Goal: Complete application form: Complete application form

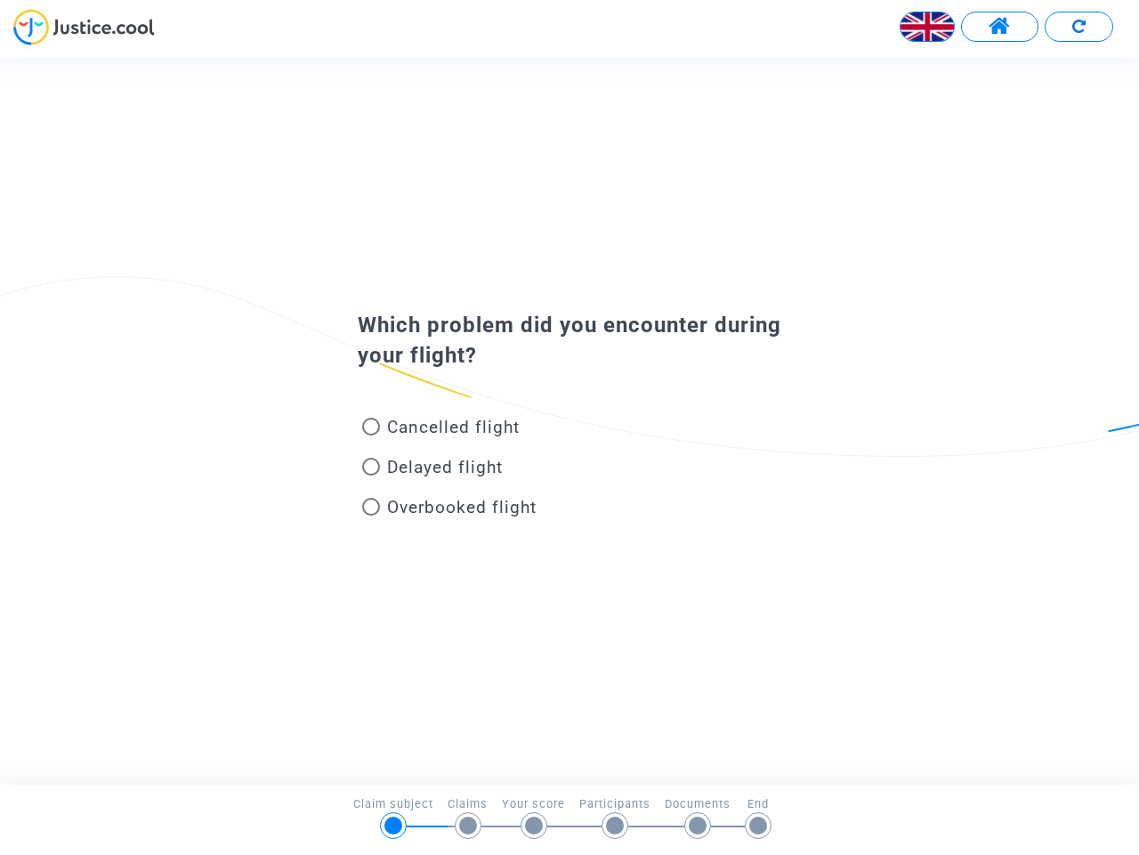
click at [928, 27] on img at bounding box center [927, 26] width 53 height 53
click at [1000, 27] on span at bounding box center [1000, 26] width 22 height 23
click at [1079, 27] on div at bounding box center [569, 33] width 1139 height 49
click at [570, 420] on div "Cancelled flight" at bounding box center [541, 430] width 393 height 40
click at [441, 430] on span "Cancelled flight" at bounding box center [453, 427] width 133 height 20
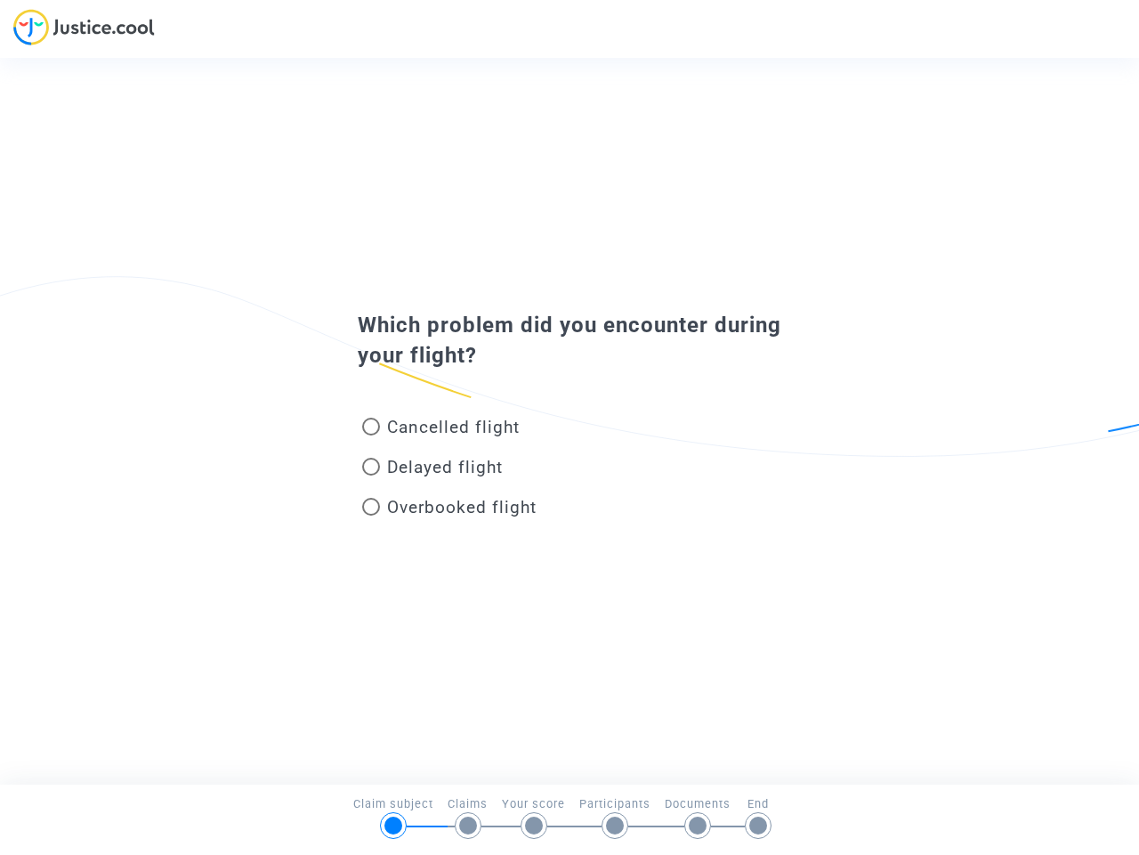
click at [371, 435] on input "Cancelled flight" at bounding box center [370, 435] width 1 height 1
radio input "true"
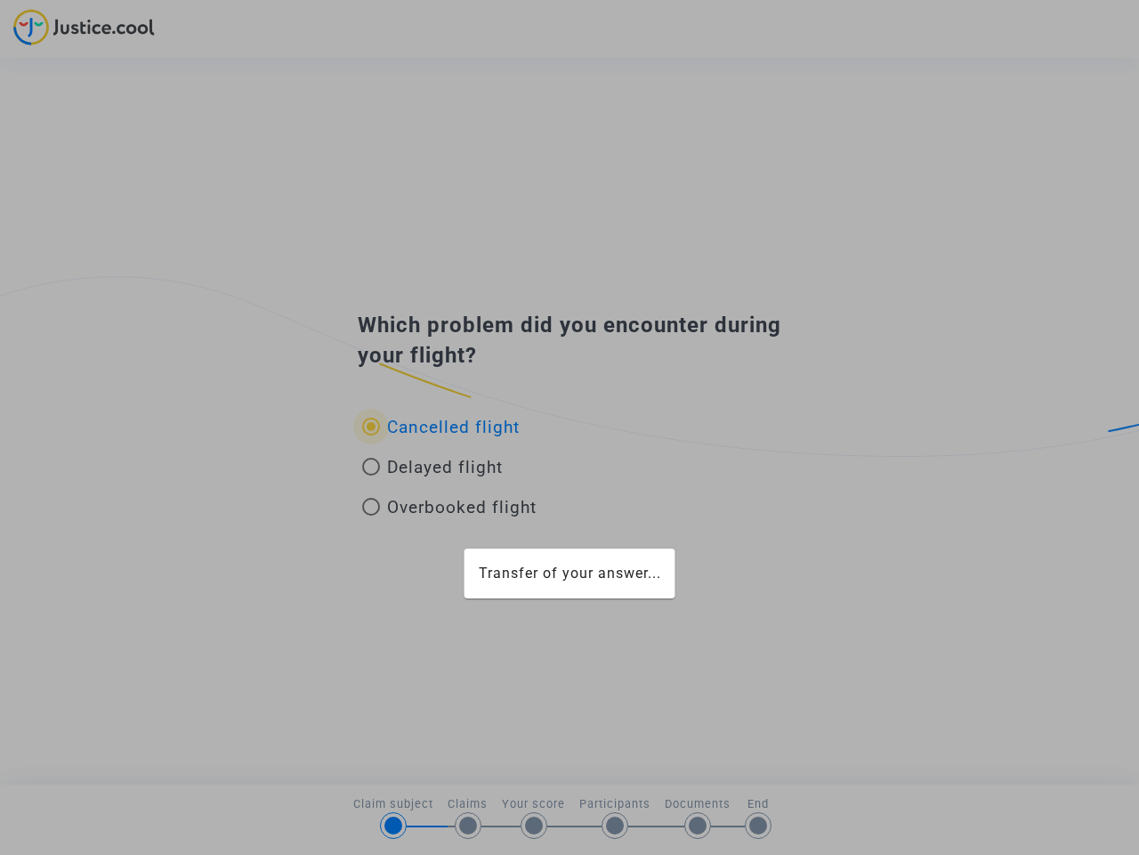
click at [465, 548] on mat-card "Transfer of your answer..." at bounding box center [570, 573] width 211 height 50
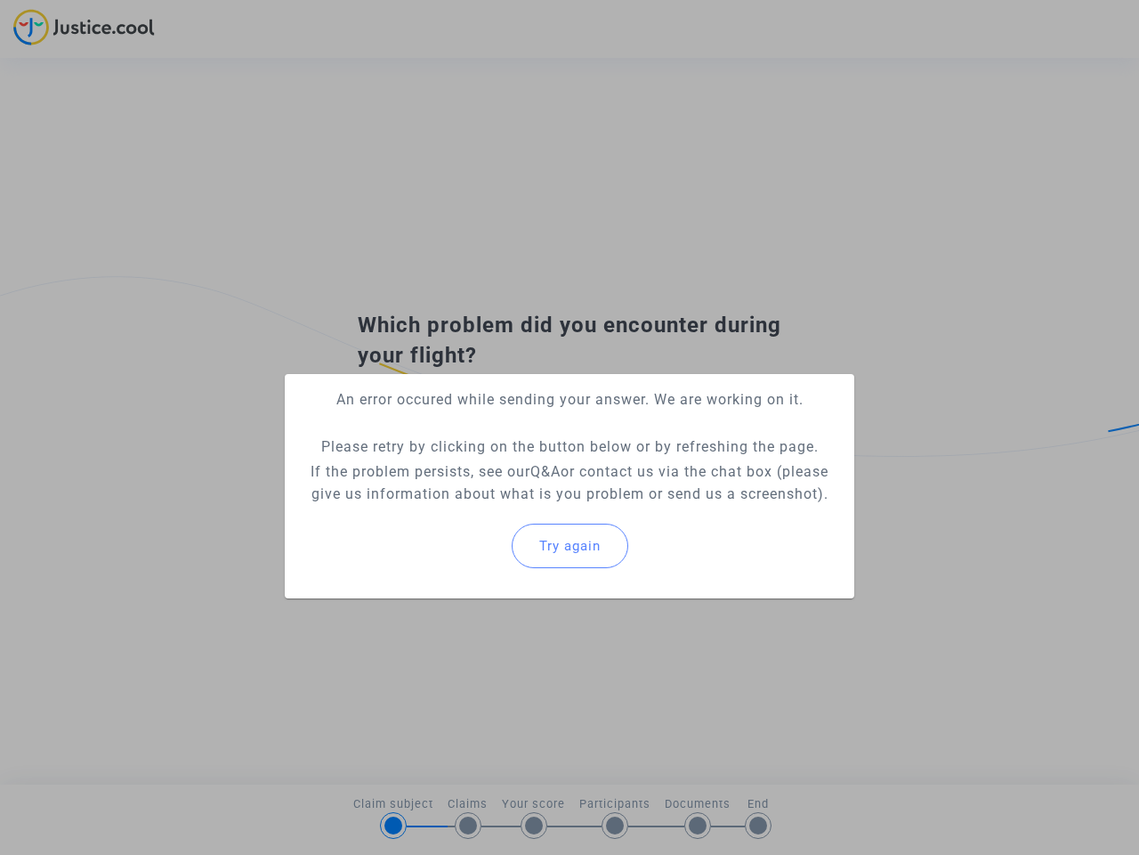
click at [433, 470] on p "If the problem persists, see our Q&A or contact us via the chat box (please giv…" at bounding box center [569, 482] width 541 height 45
click at [433, 466] on p "If the problem persists, see our Q&A or contact us via the chat box (please giv…" at bounding box center [569, 482] width 541 height 45
click at [450, 510] on div "Try again" at bounding box center [569, 545] width 541 height 77
click at [450, 507] on mat-card "An error occured while sending your answer. We are working on it. Please retry …" at bounding box center [570, 486] width 570 height 224
